Goal: Communication & Community: Ask a question

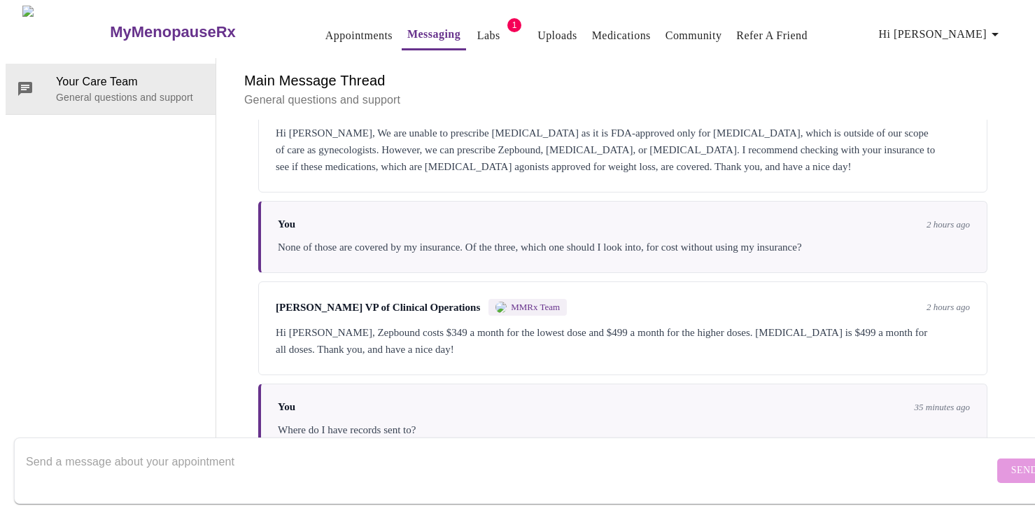
scroll to position [2737, 0]
